Goal: Information Seeking & Learning: Learn about a topic

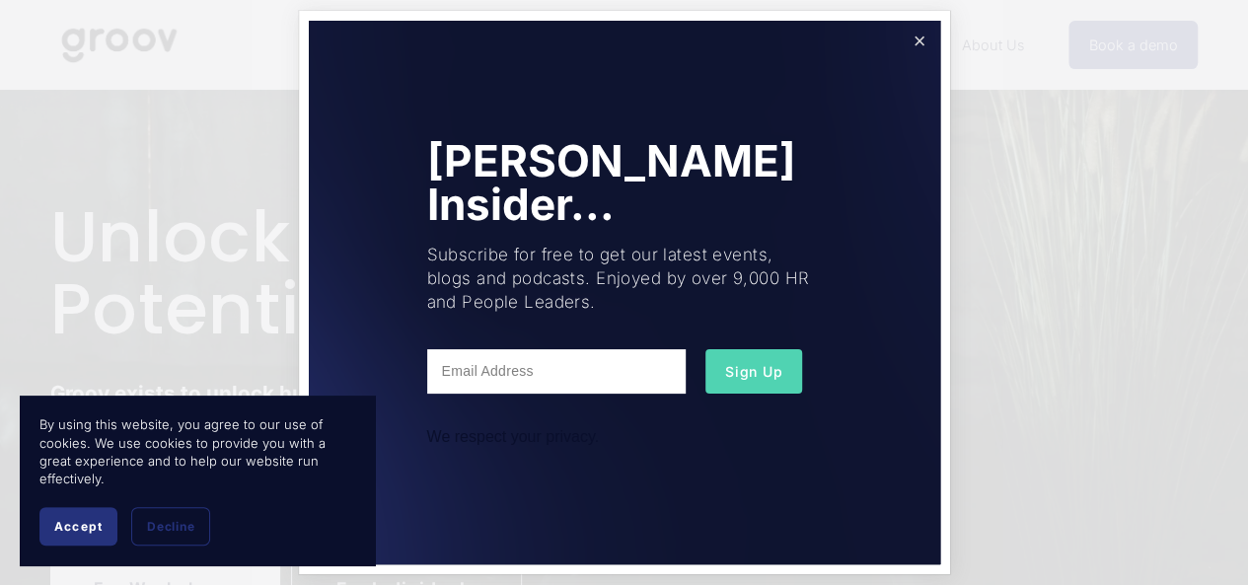
click at [928, 50] on link "Close" at bounding box center [919, 41] width 35 height 35
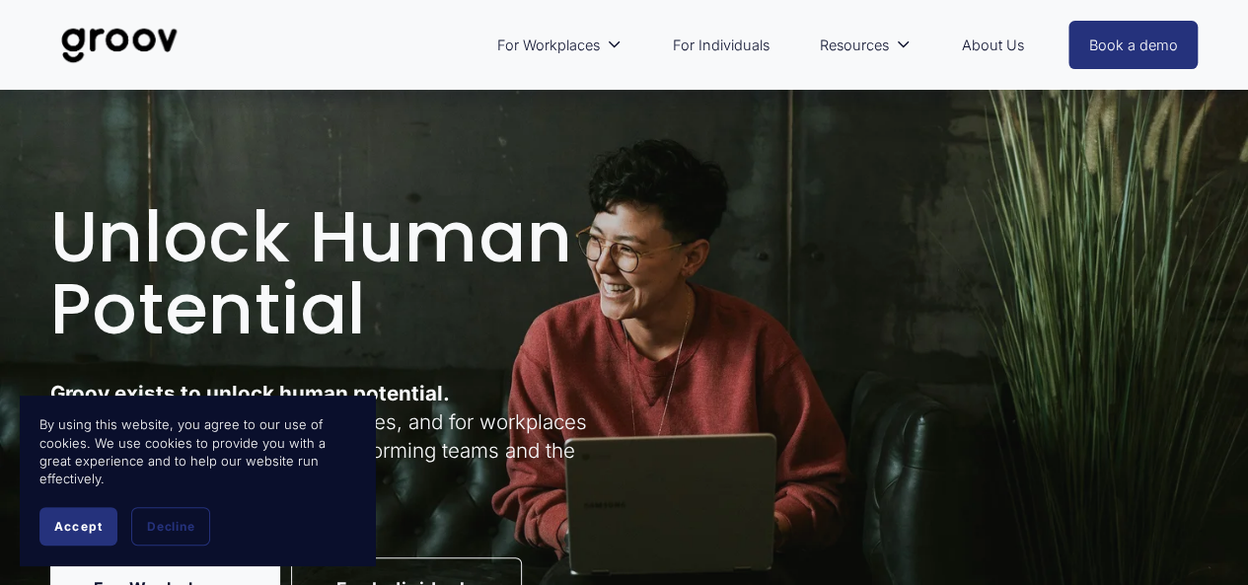
click at [1094, 57] on link "Book a demo" at bounding box center [1134, 45] width 130 height 48
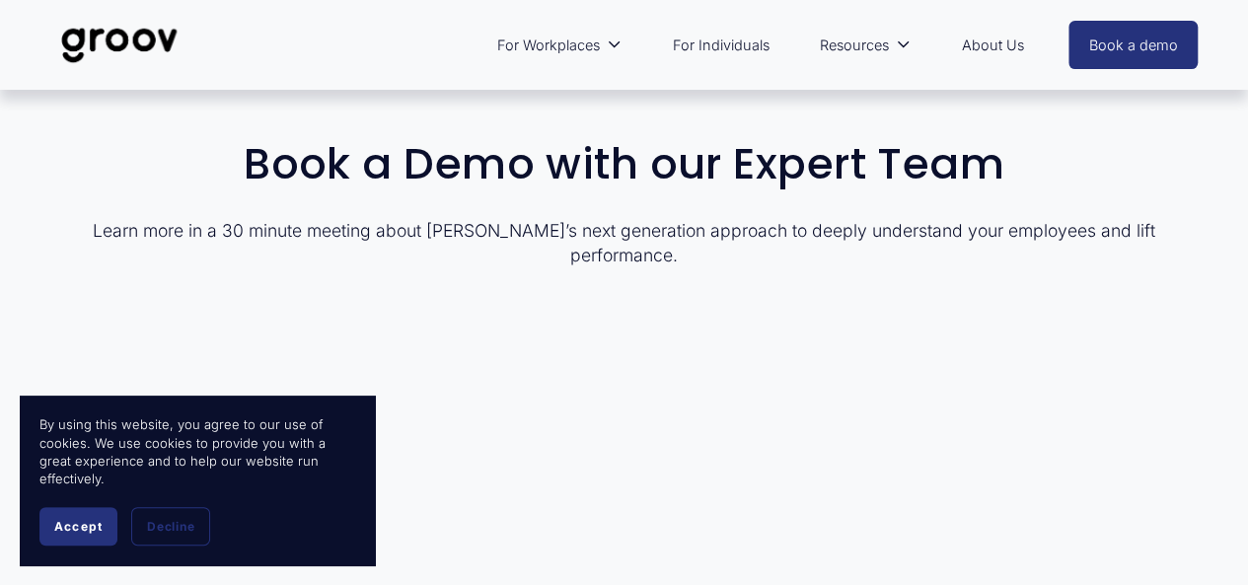
drag, startPoint x: 401, startPoint y: 444, endPoint x: 73, endPoint y: 535, distance: 340.0
click at [73, 535] on button "Accept" at bounding box center [78, 526] width 78 height 38
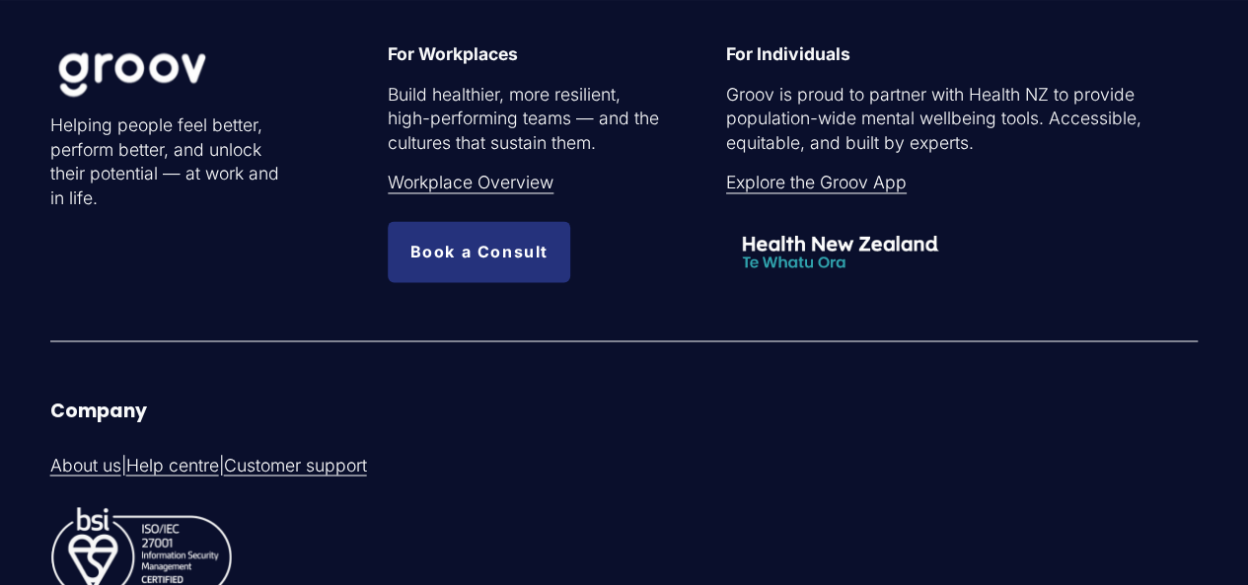
scroll to position [1581, 0]
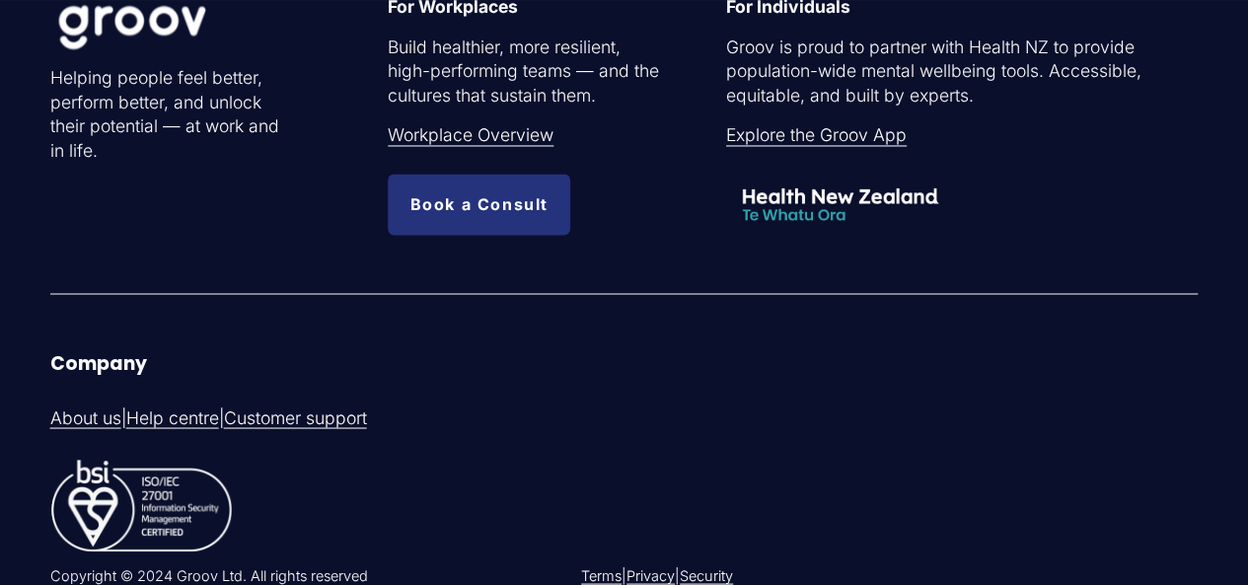
click at [110, 430] on link "About us" at bounding box center [85, 418] width 71 height 25
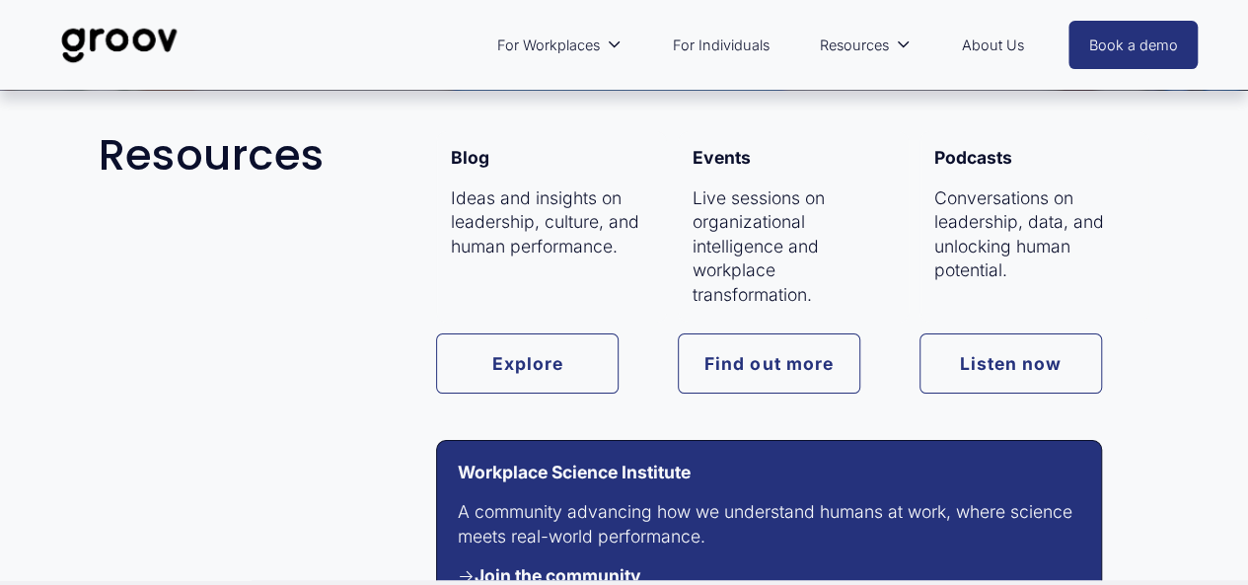
click at [511, 365] on link "Explore" at bounding box center [527, 364] width 183 height 60
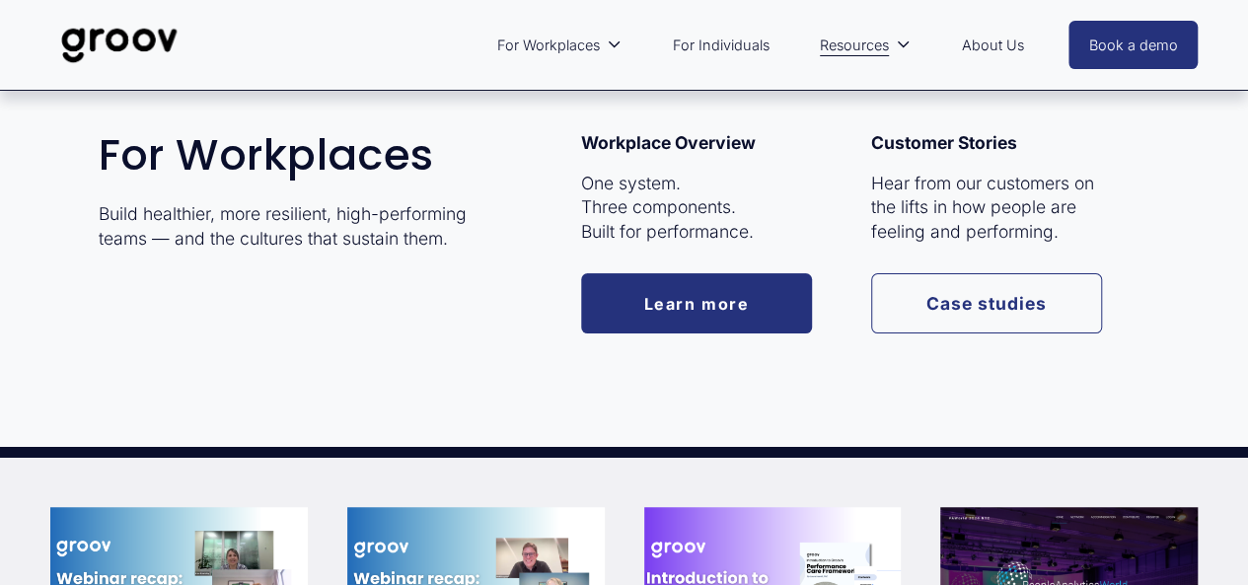
click at [711, 325] on link "Learn more" at bounding box center [696, 303] width 231 height 60
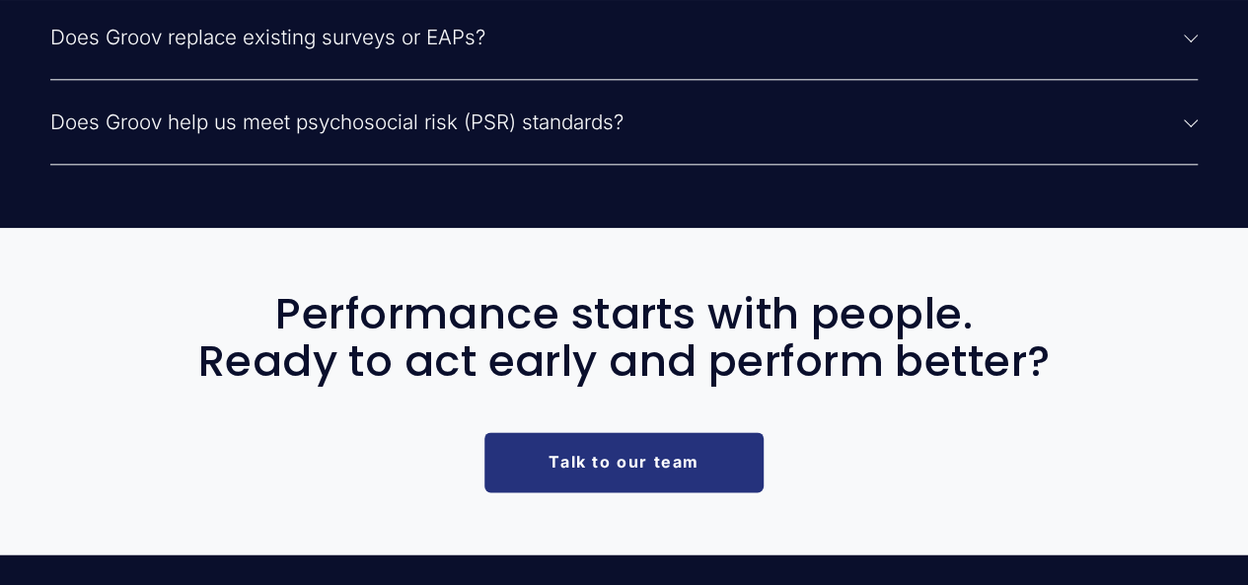
scroll to position [4845, 0]
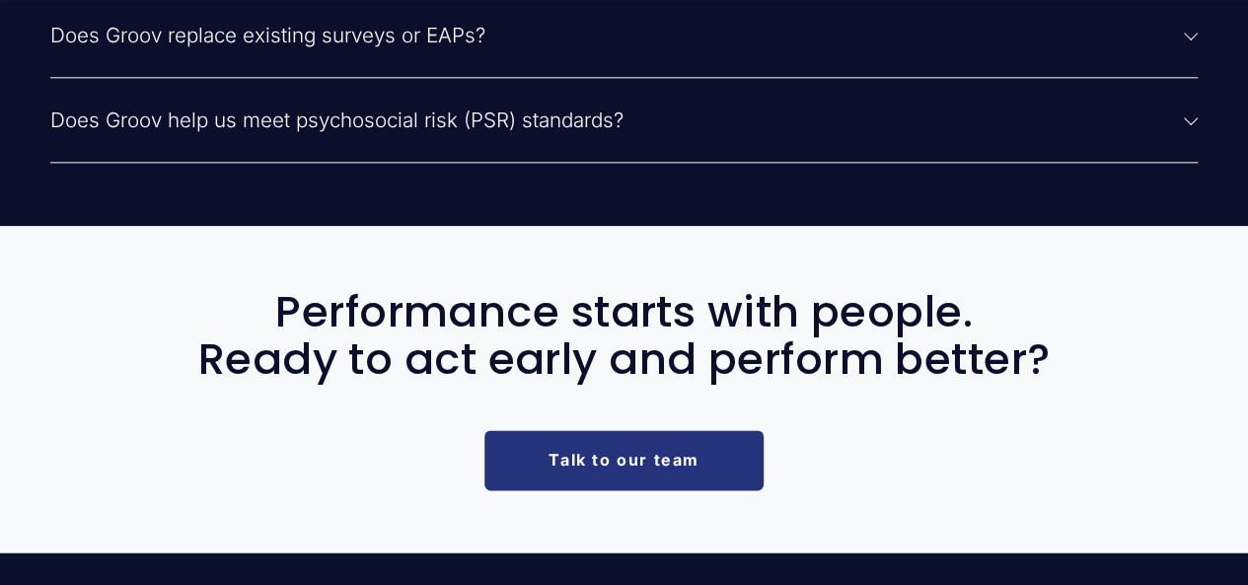
click at [614, 490] on link "Talk to our team" at bounding box center [624, 460] width 279 height 60
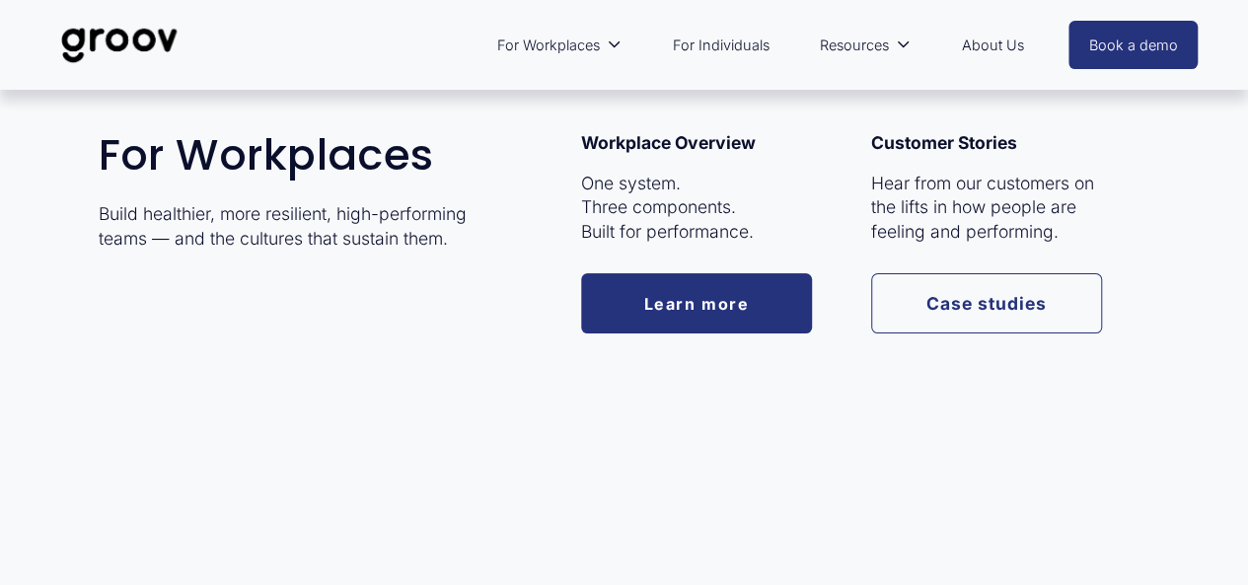
click at [985, 306] on link "Case studies" at bounding box center [986, 303] width 231 height 60
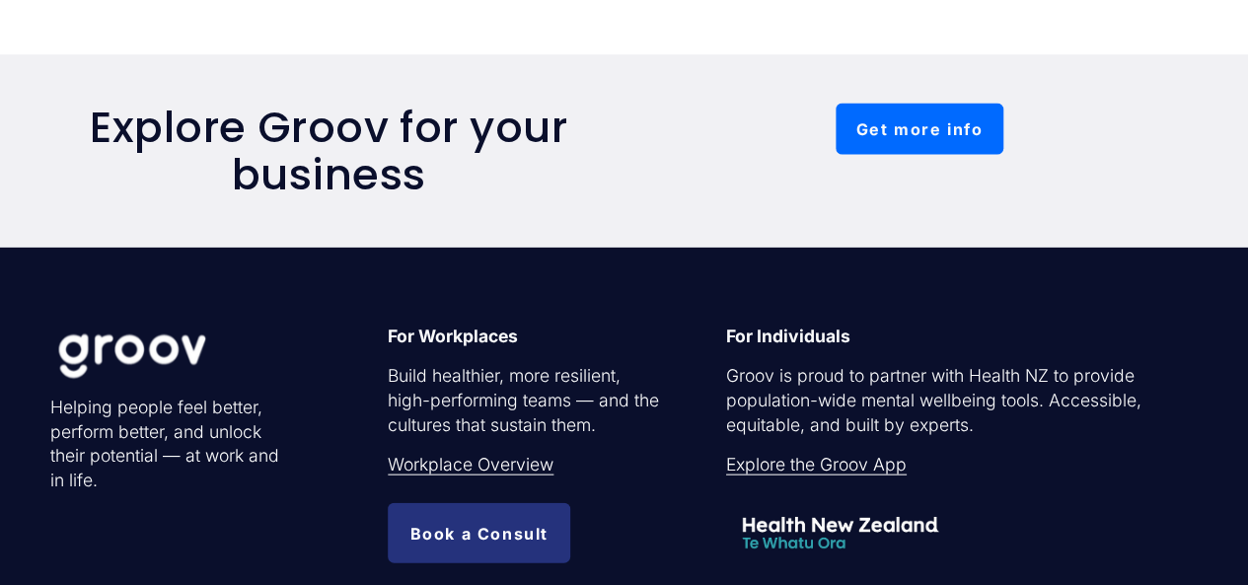
scroll to position [1873, 0]
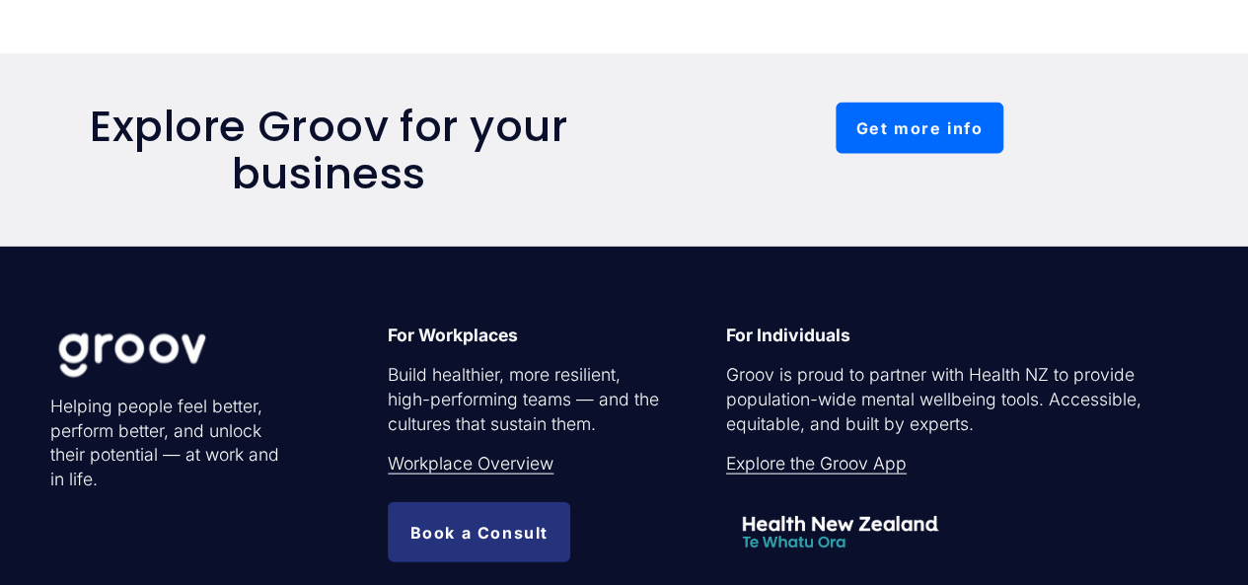
click at [166, 419] on div at bounding box center [189, 353] width 279 height 131
click at [200, 461] on p "Helping people feel better, perform better, and unlock their potential — at wor…" at bounding box center [165, 443] width 231 height 97
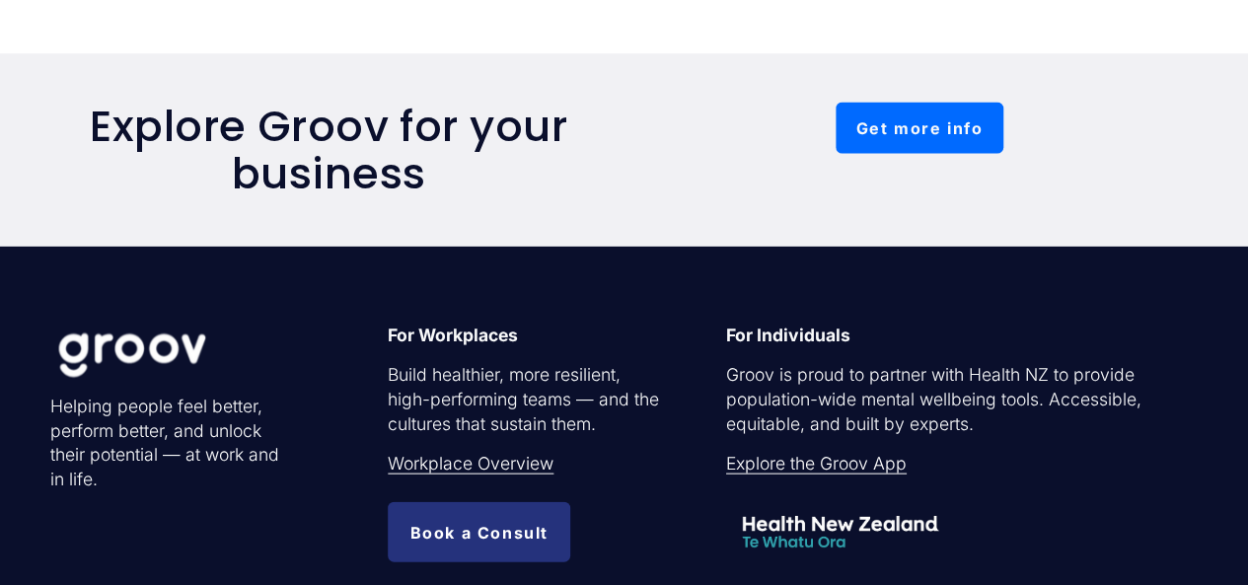
click at [200, 461] on p "Helping people feel better, perform better, and unlock their potential — at wor…" at bounding box center [165, 443] width 231 height 97
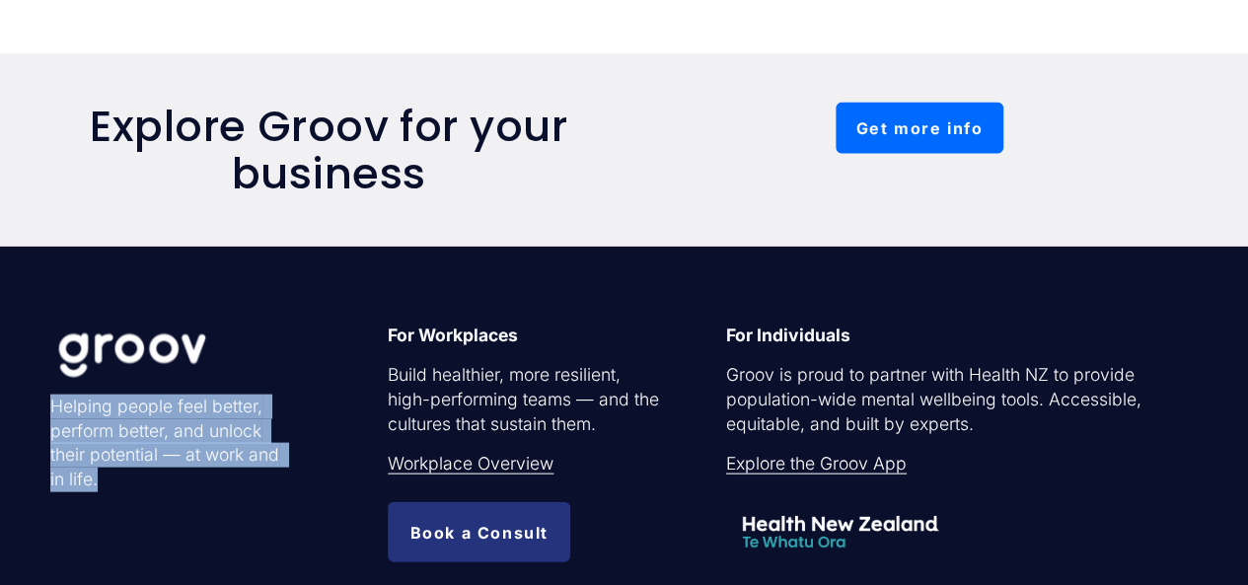
click at [200, 461] on p "Helping people feel better, perform better, and unlock their potential — at wor…" at bounding box center [165, 443] width 231 height 97
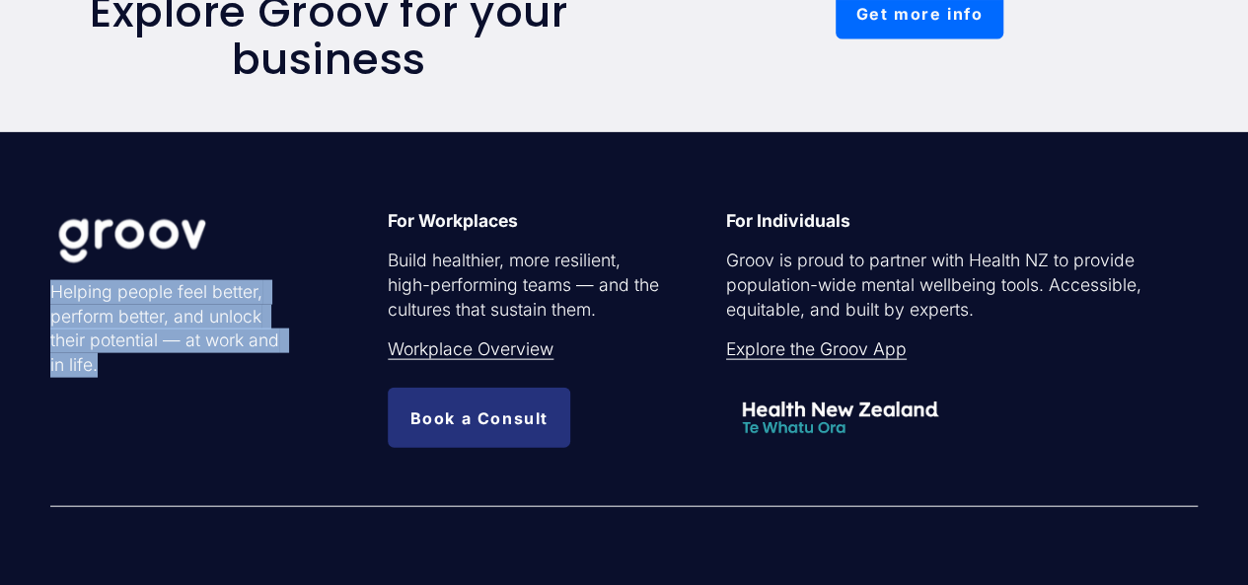
scroll to position [2018, 0]
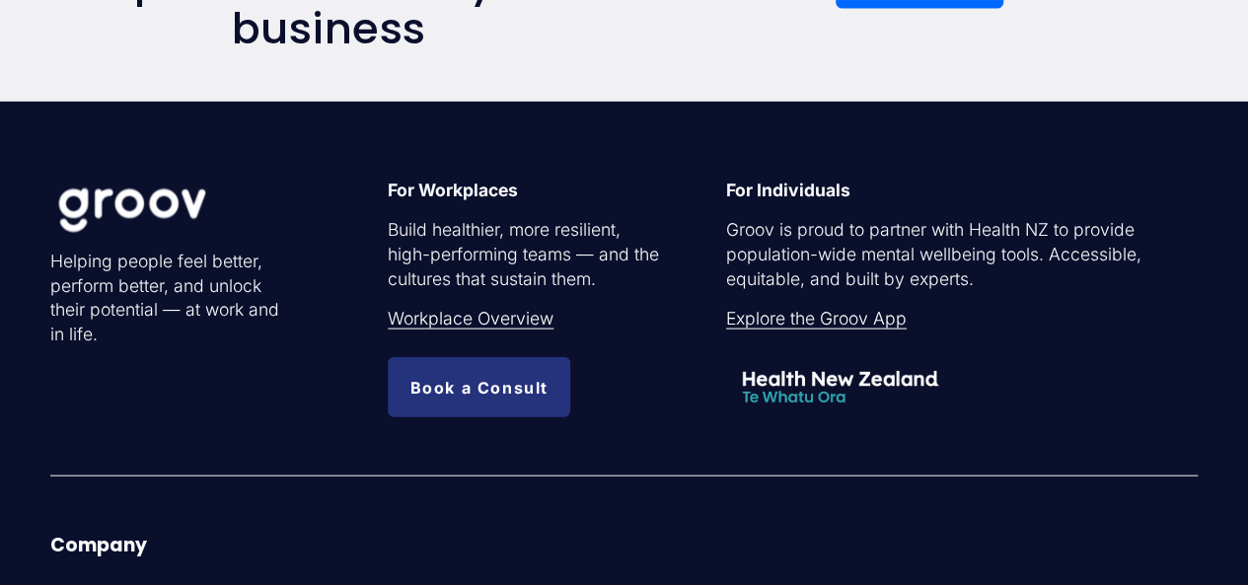
click at [1130, 464] on div "Helping people feel better, perform better, and unlock their potential — at wor…" at bounding box center [624, 530] width 1248 height 775
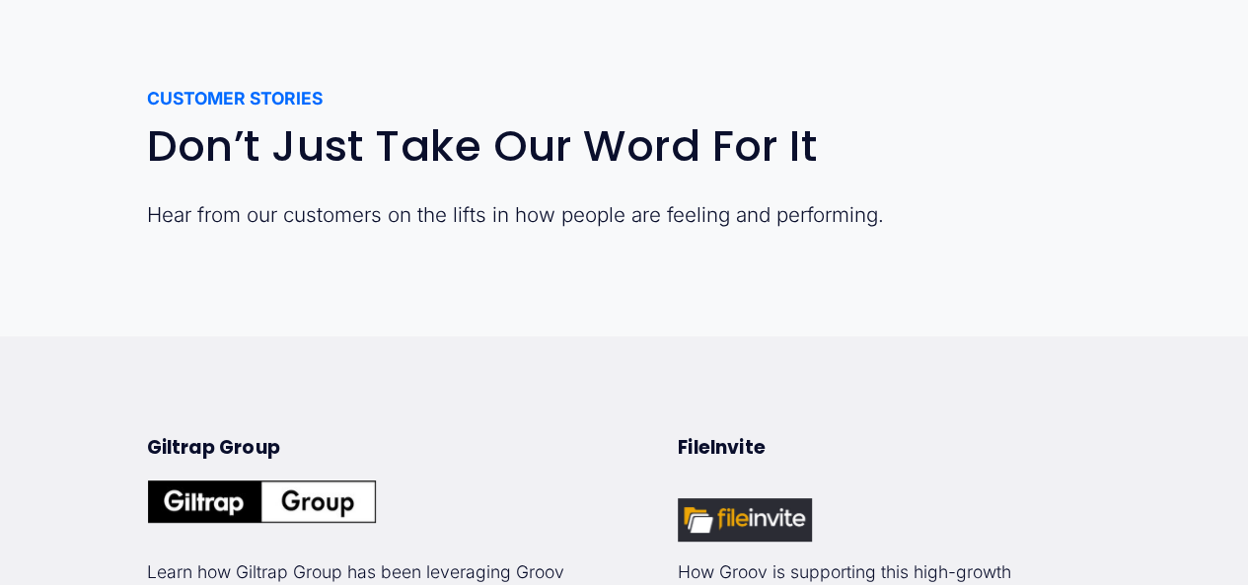
scroll to position [0, 0]
